Goal: Transaction & Acquisition: Subscribe to service/newsletter

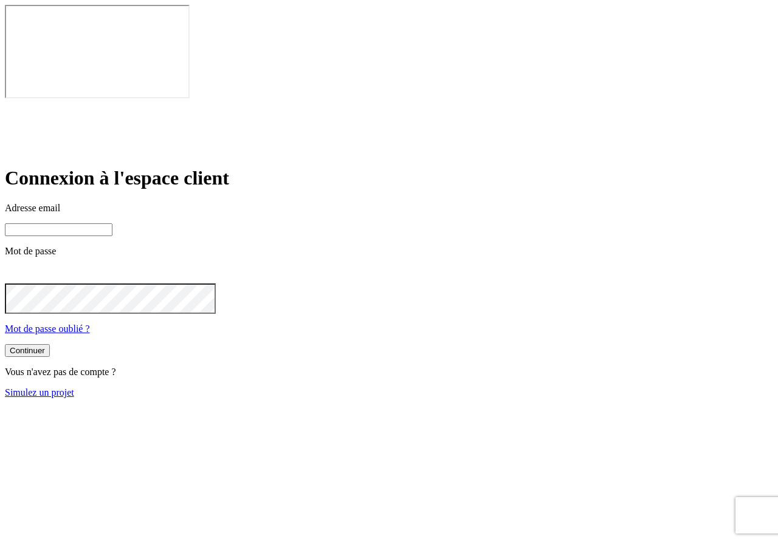
click at [112, 224] on input at bounding box center [59, 230] width 108 height 13
paste input "[EMAIL_ADDRESS][DOMAIN_NAME]"
type input "[EMAIL_ADDRESS][DOMAIN_NAME]"
click at [45, 347] on div "Continuer" at bounding box center [27, 351] width 35 height 9
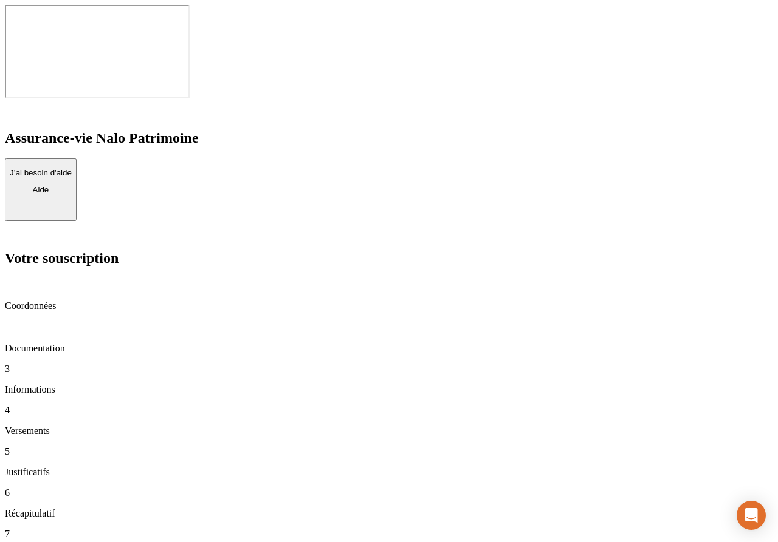
click at [48, 301] on p "Coordonnées" at bounding box center [389, 306] width 768 height 11
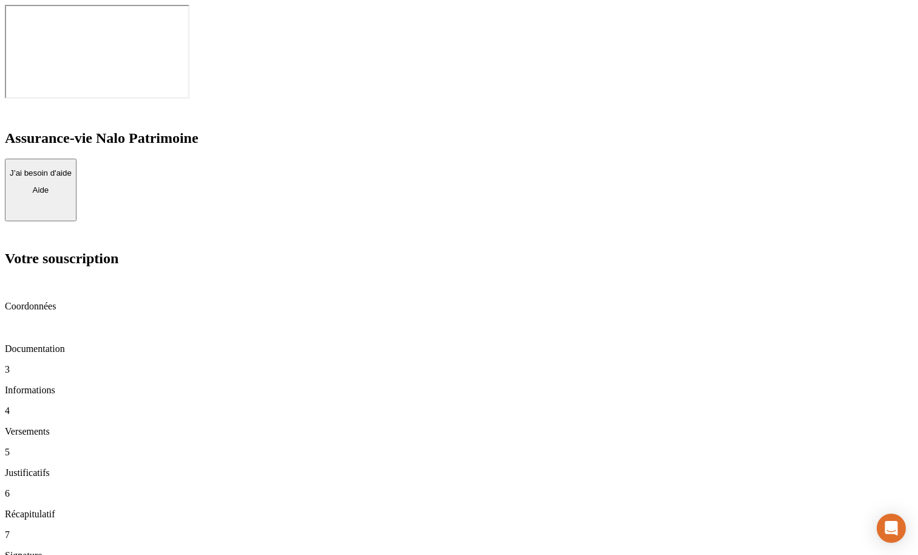
drag, startPoint x: 295, startPoint y: 177, endPoint x: 349, endPoint y: 176, distance: 54.7
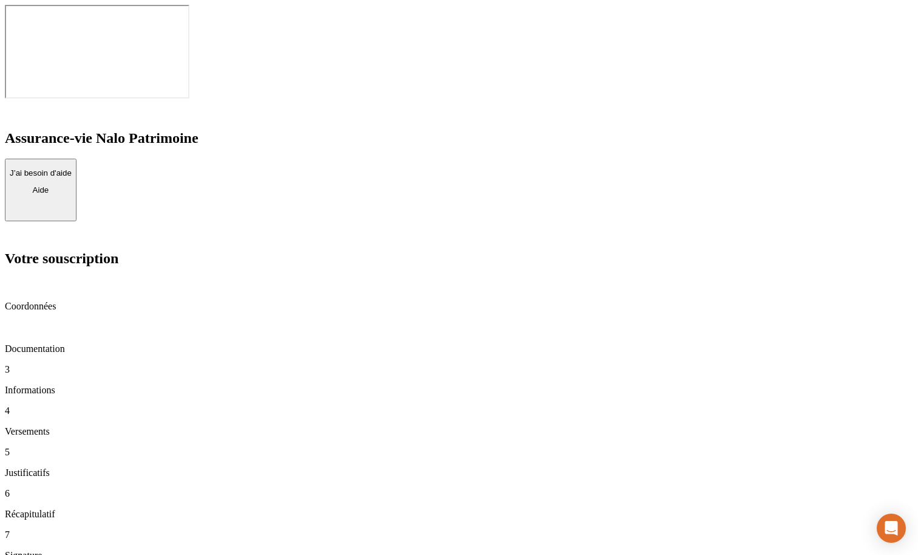
drag, startPoint x: 323, startPoint y: 89, endPoint x: 374, endPoint y: 89, distance: 51.0
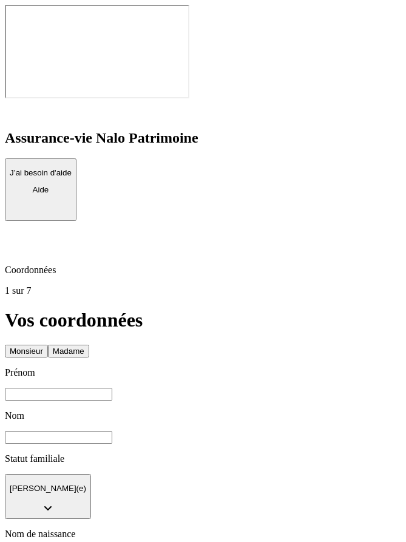
click at [112, 388] on input at bounding box center [59, 394] width 108 height 13
click at [67, 368] on div "Prénom" at bounding box center [203, 373] width 397 height 11
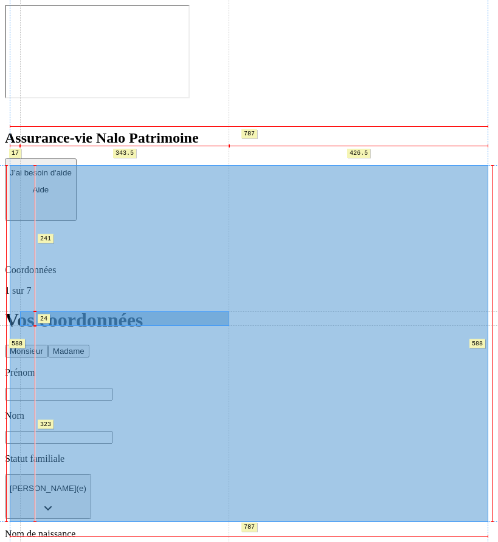
click at [91, 474] on button "[PERSON_NAME](e)" at bounding box center [48, 497] width 86 height 46
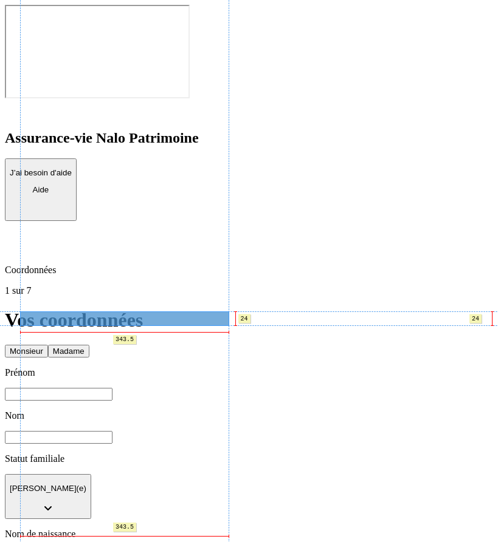
click at [91, 474] on button "[PERSON_NAME](e)" at bounding box center [48, 497] width 86 height 46
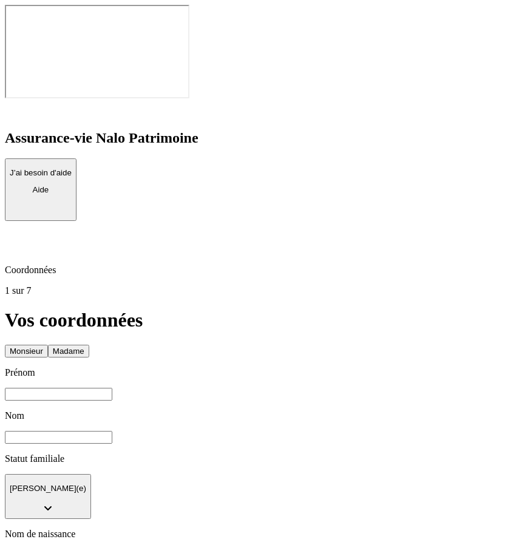
click at [91, 474] on button "[PERSON_NAME](e)" at bounding box center [48, 497] width 86 height 46
click at [120, 529] on li "Célibataire" at bounding box center [277, 534] width 496 height 11
click at [53, 474] on button "Célibataire" at bounding box center [29, 497] width 49 height 46
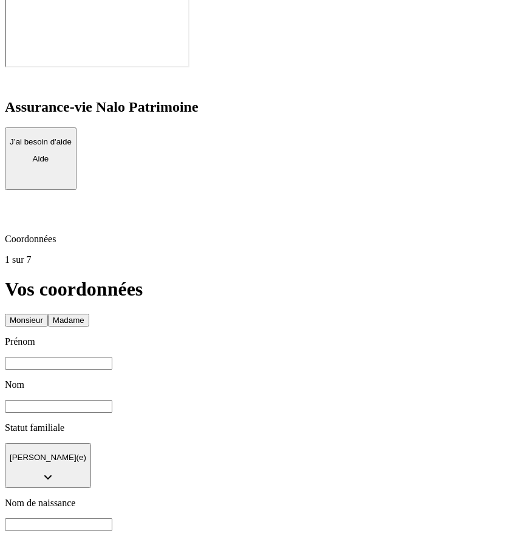
drag, startPoint x: 170, startPoint y: 476, endPoint x: 72, endPoint y: 476, distance: 97.8
drag, startPoint x: 141, startPoint y: 415, endPoint x: 40, endPoint y: 401, distance: 101.8
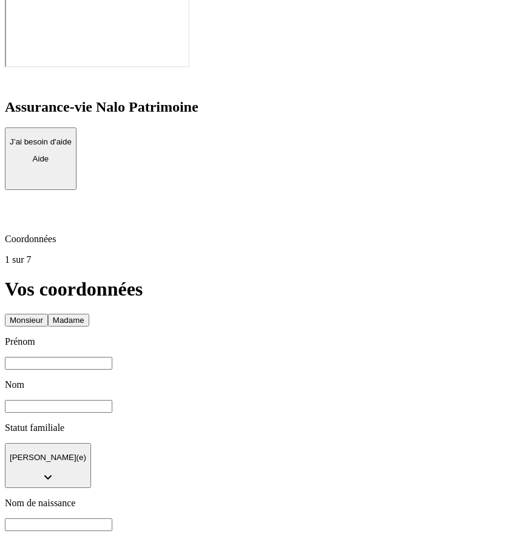
copy p "À moins d’un contrat de mariage signé devant notaire, votre régime matrimonial …"
click at [89, 314] on button "Madame" at bounding box center [68, 320] width 41 height 13
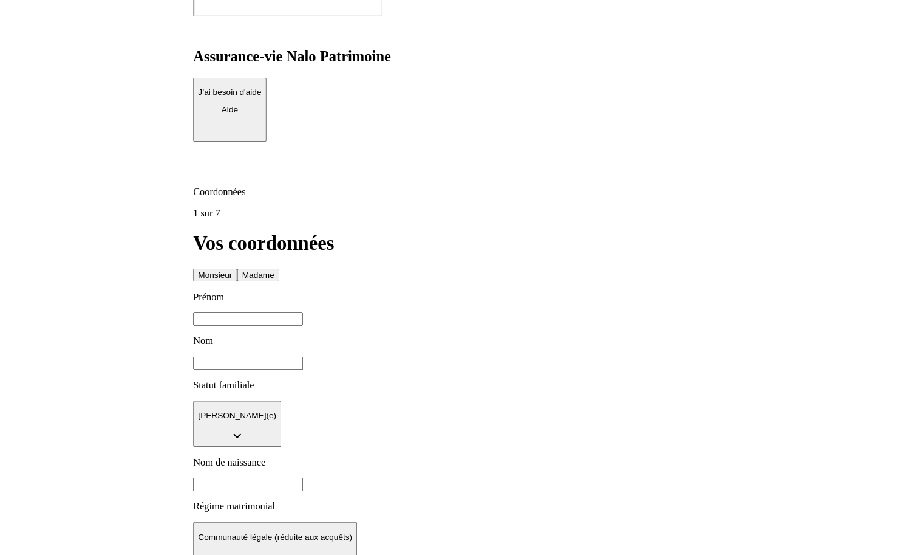
scroll to position [0, 0]
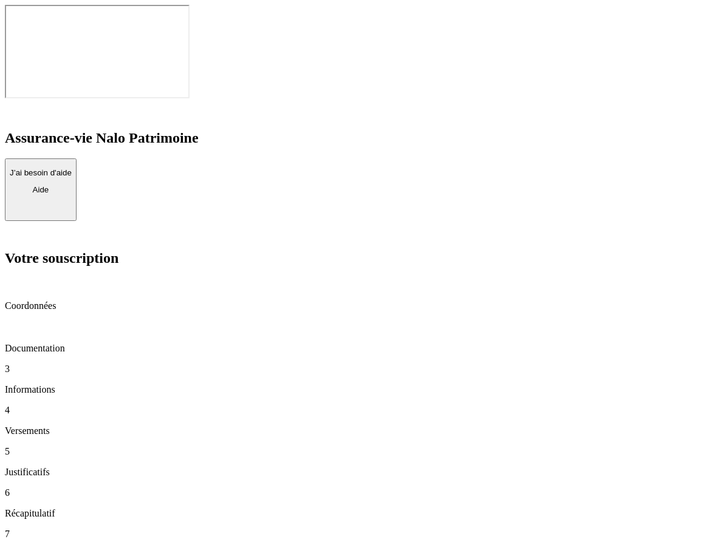
click at [70, 250] on div "Votre souscription Coordonnées Documentation 3 Informations 4 Versements 5 Just…" at bounding box center [363, 405] width 716 height 310
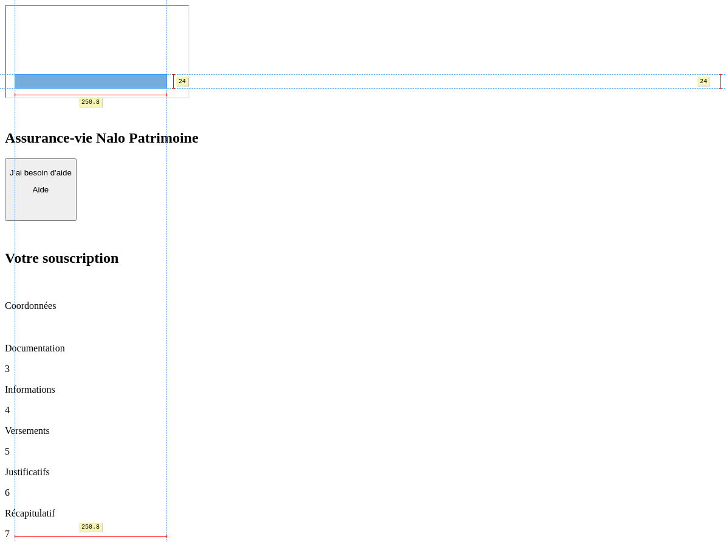
click at [40, 250] on h2 "Votre souscription" at bounding box center [363, 258] width 716 height 16
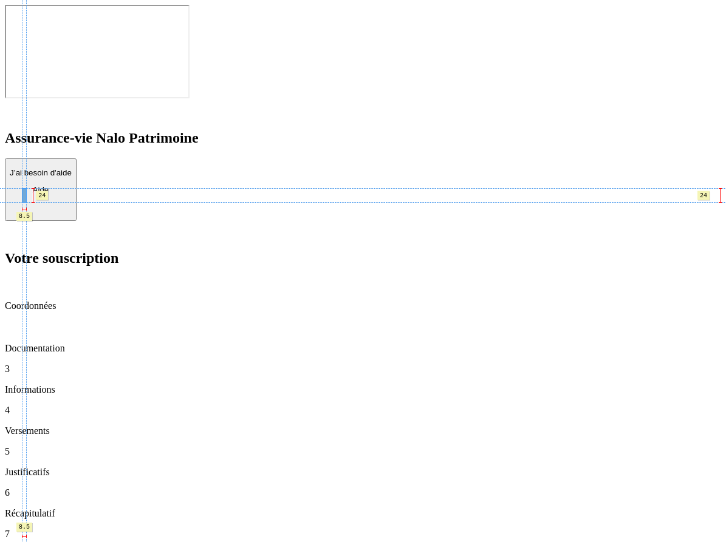
click at [24, 364] on p "3" at bounding box center [363, 369] width 716 height 11
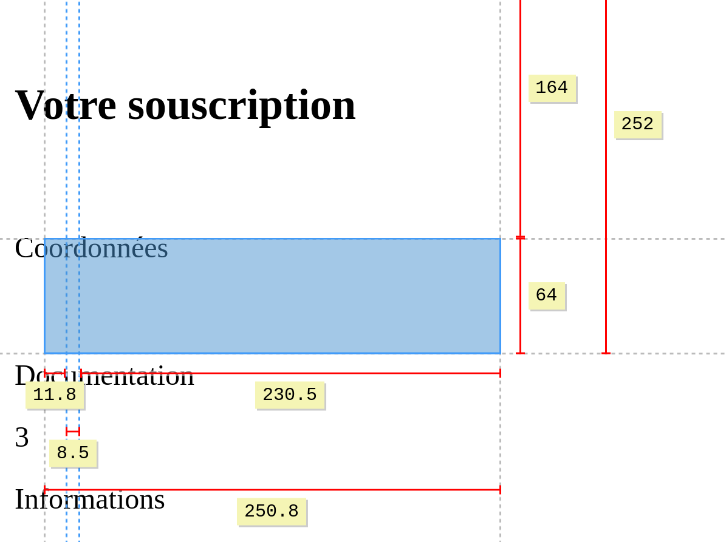
click at [24, 488] on div "6 Récapitulatif" at bounding box center [363, 504] width 716 height 32
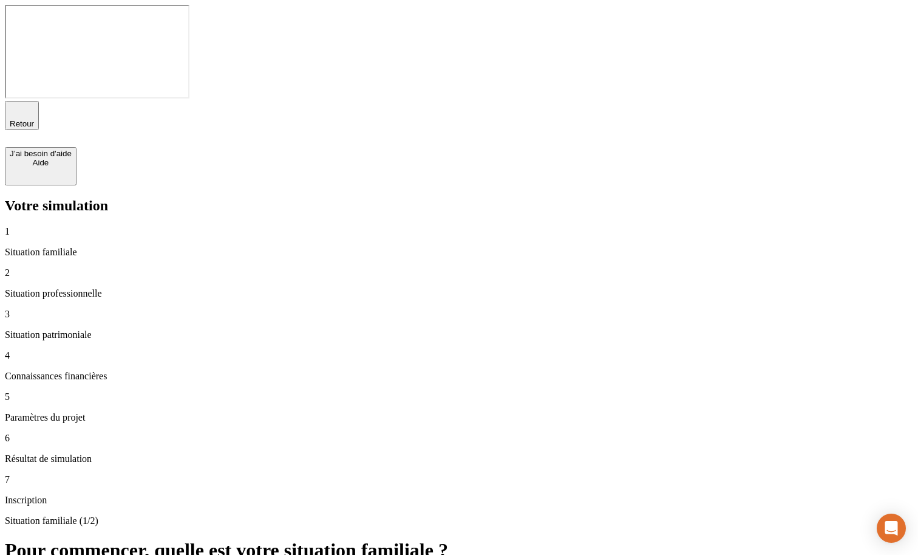
type input "1 000 000"
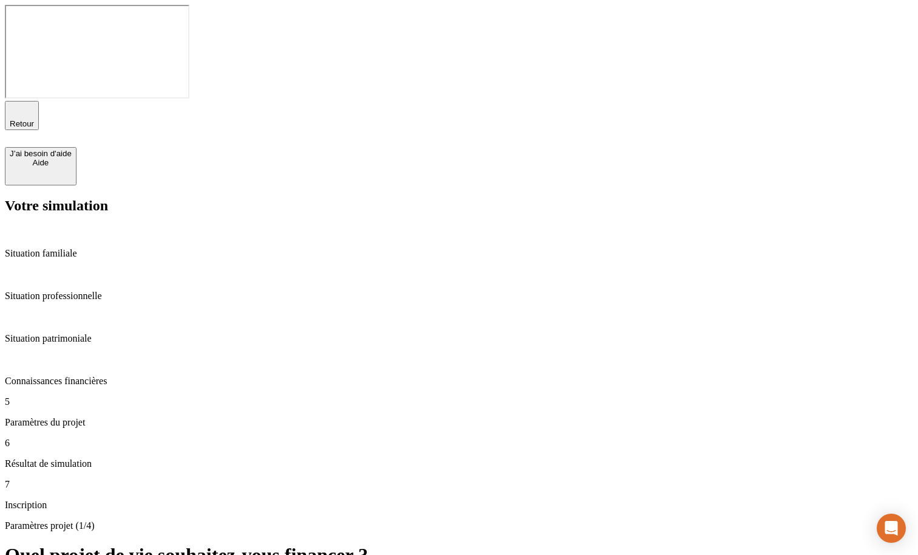
type input "50"
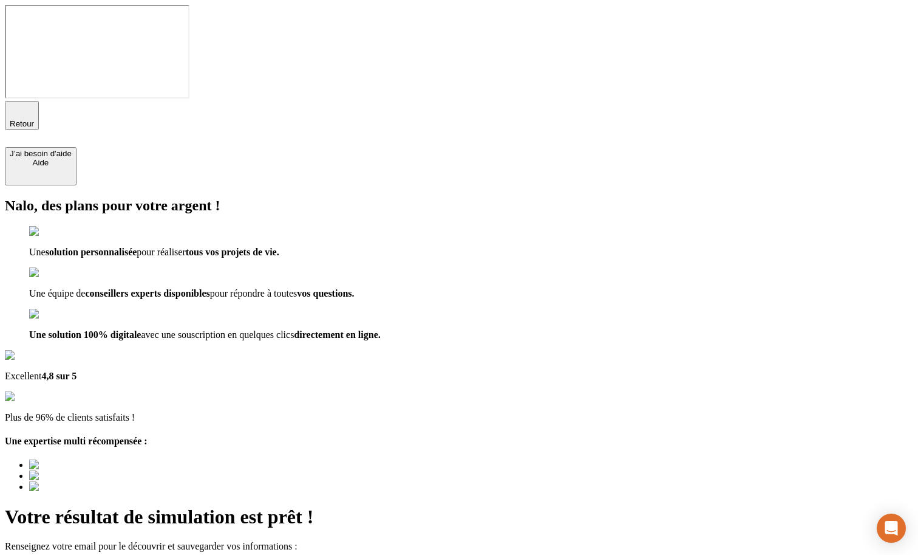
type input "a@b.co"
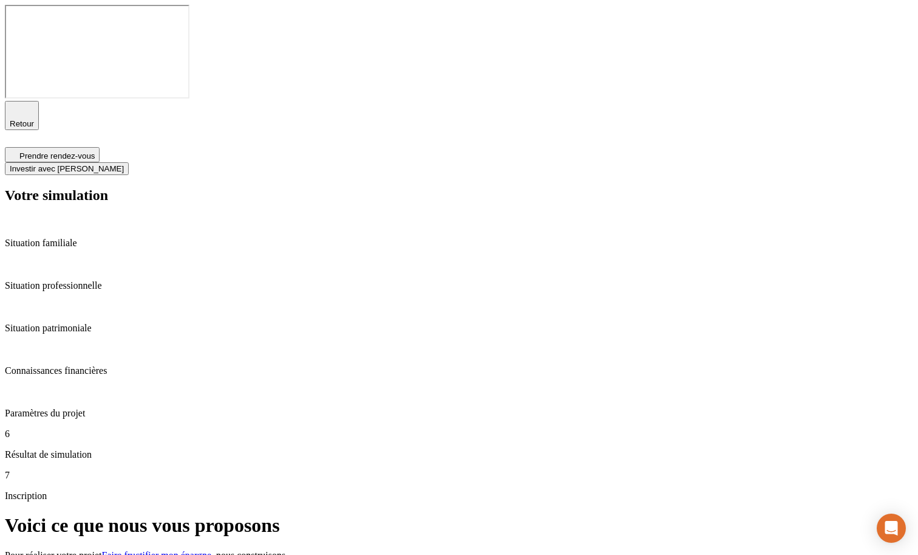
click at [129, 162] on button "Investir avec Nalo" at bounding box center [67, 168] width 124 height 13
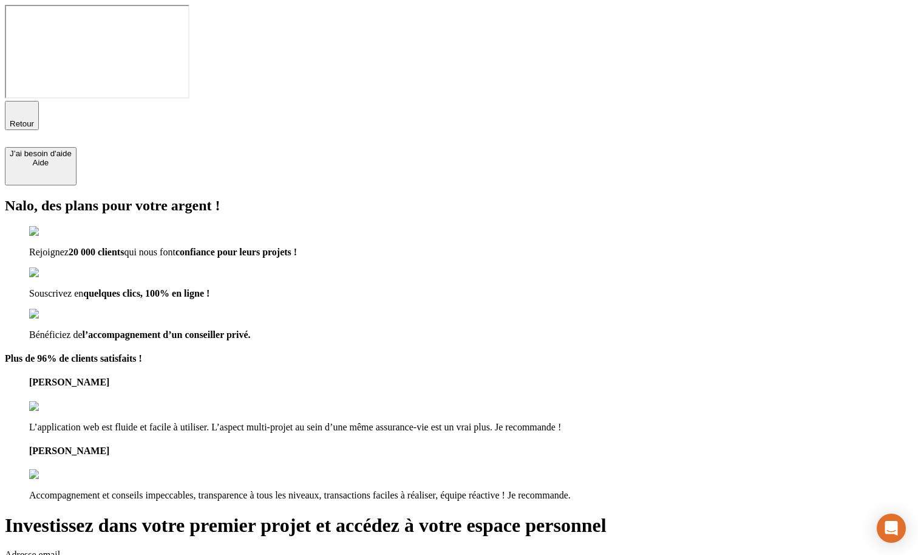
drag, startPoint x: 550, startPoint y: 149, endPoint x: 453, endPoint y: 149, distance: 96.6
type input "anthotest20250908-1@nalo.fr"
